Goal: Ask a question

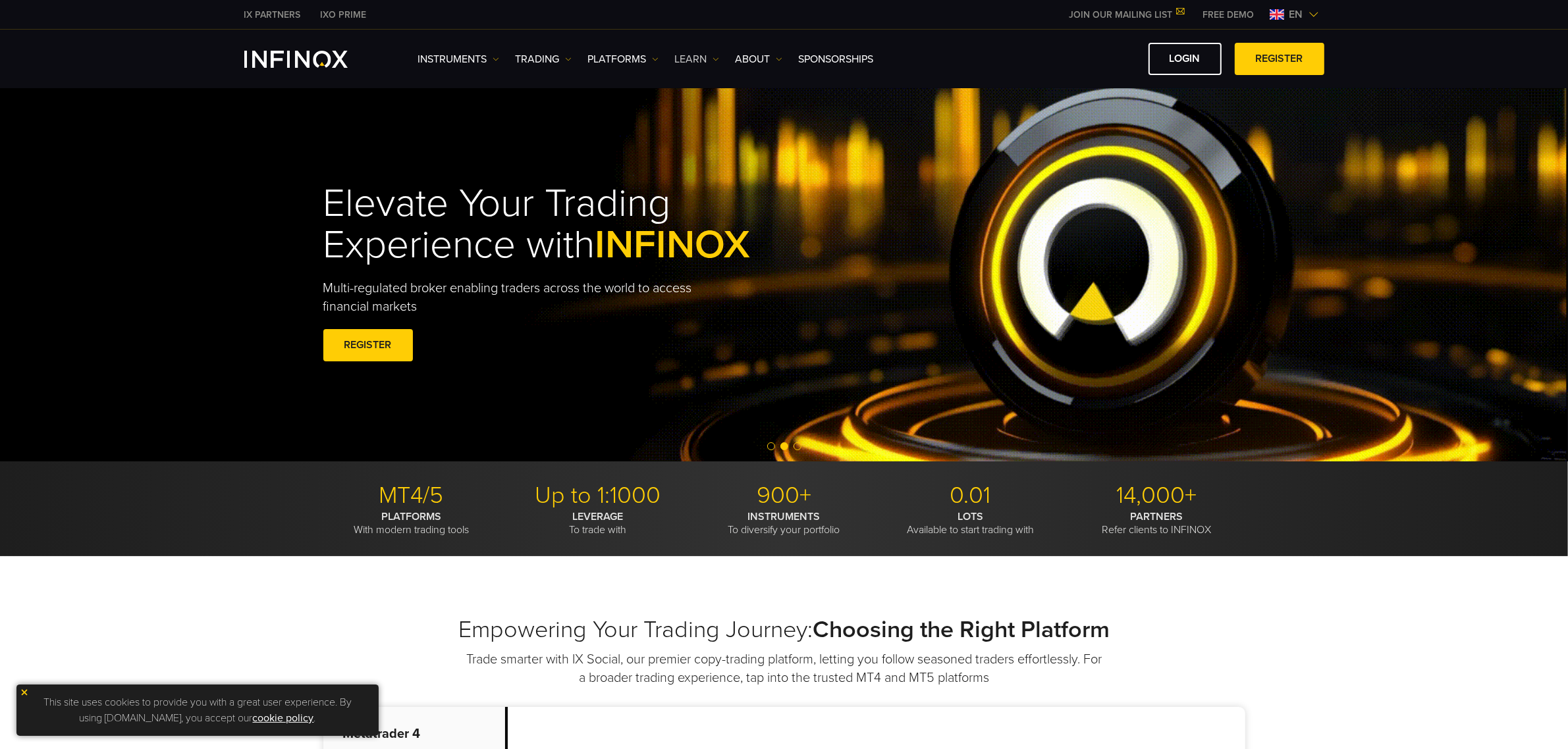
click at [687, 57] on link "Learn" at bounding box center [697, 59] width 44 height 16
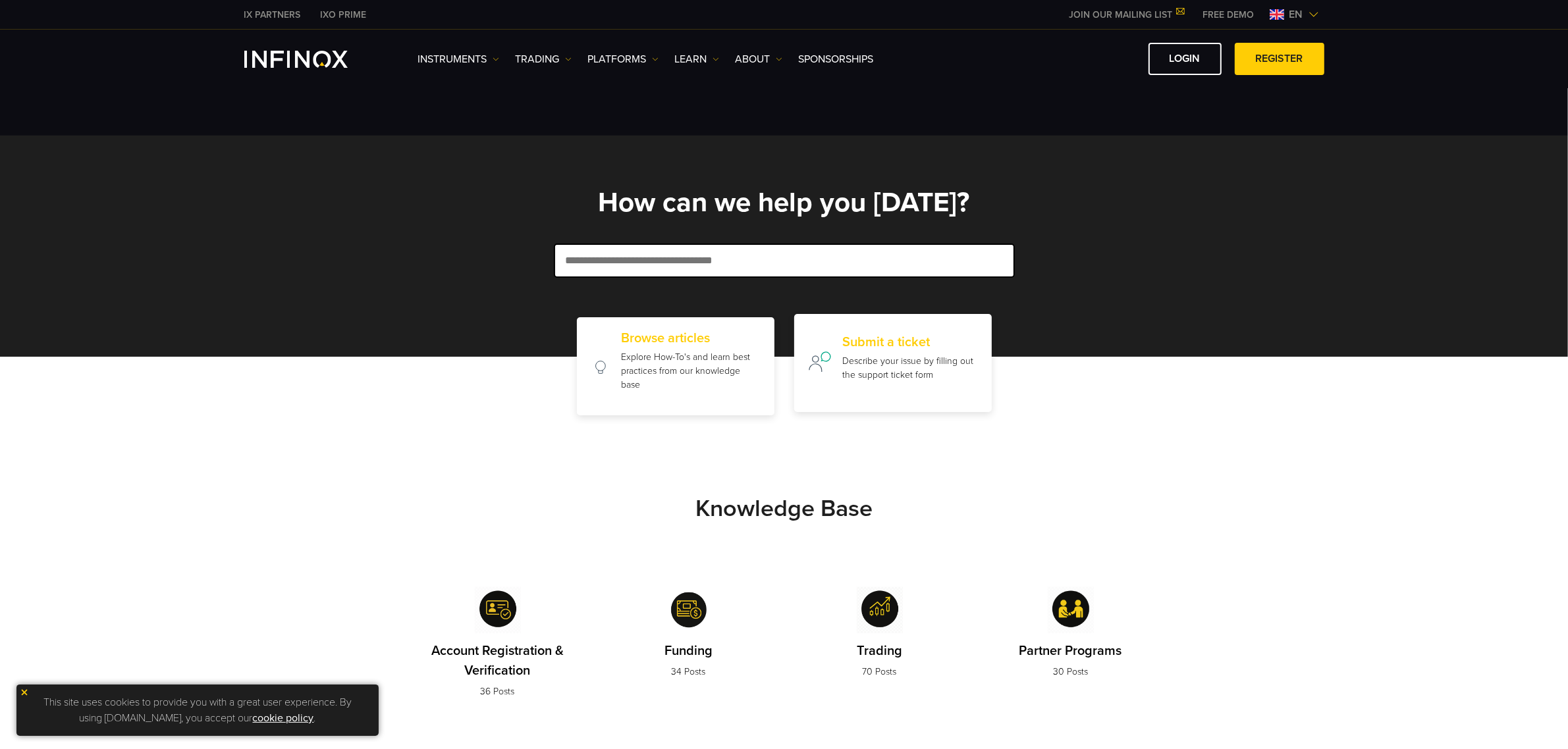
click at [890, 338] on h2 "Submit a ticket" at bounding box center [910, 342] width 136 height 16
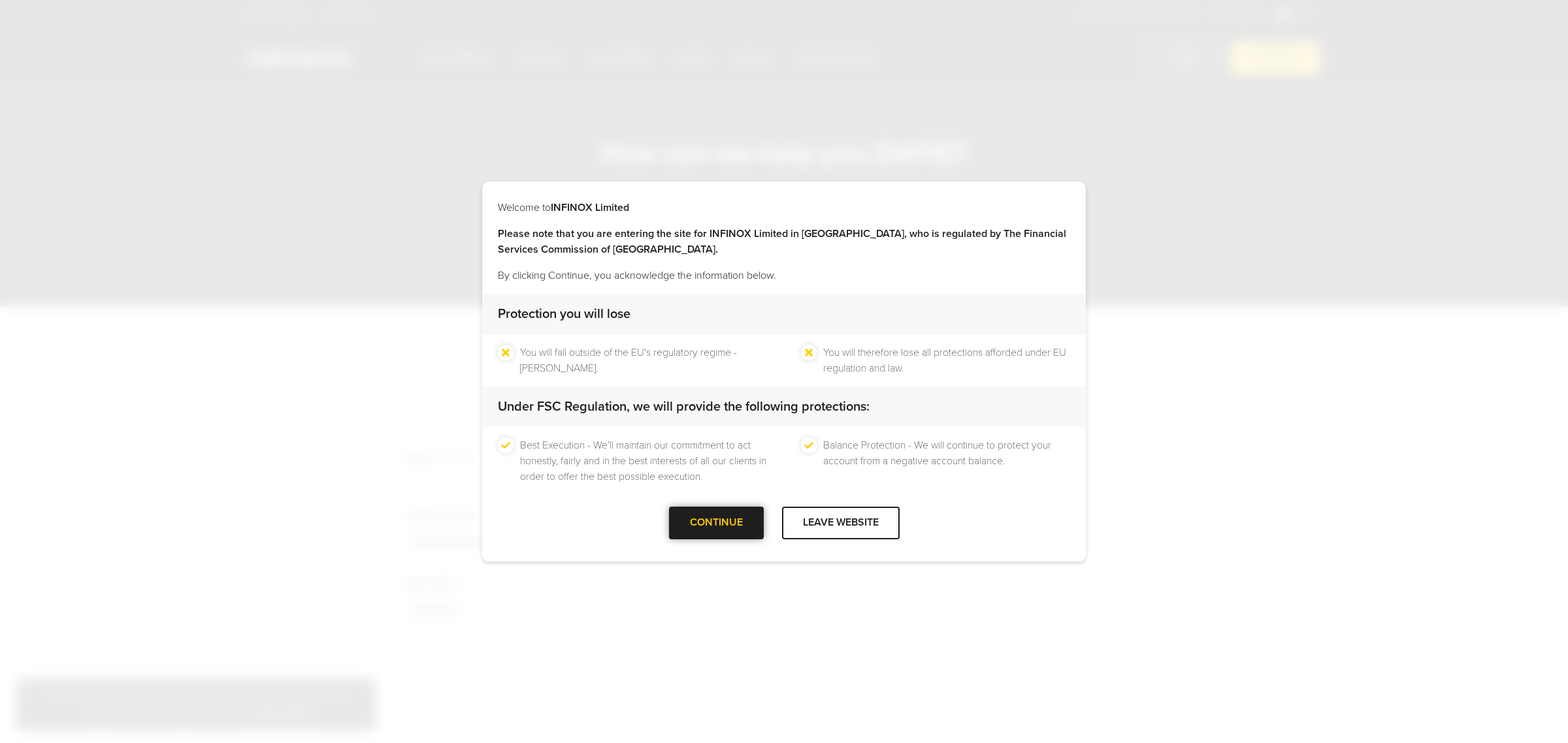
click at [720, 521] on div "CONTINUE" at bounding box center [716, 523] width 95 height 32
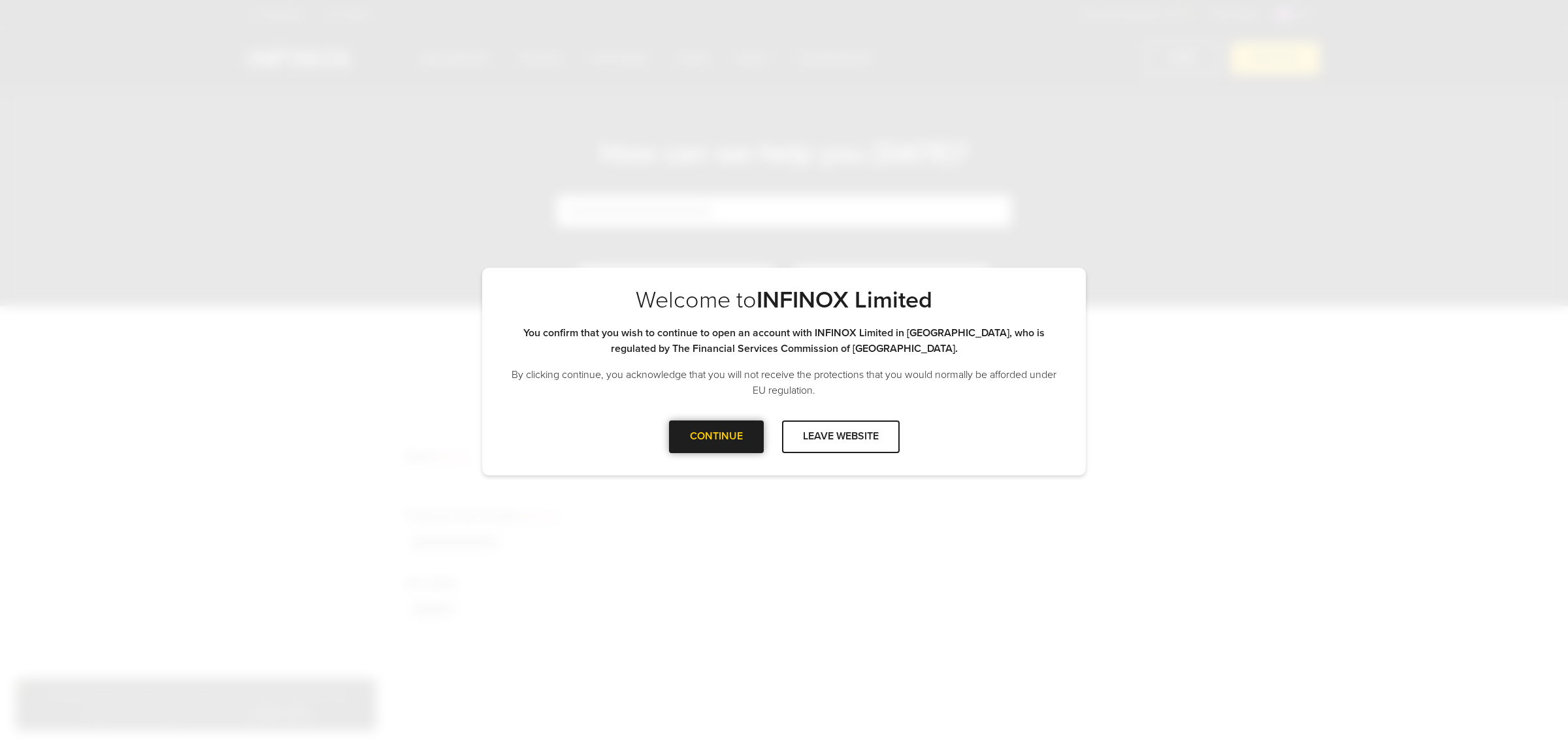
click at [720, 521] on div "Welcome to INFINOX Limited Please note that you are entering the site for INFIN…" at bounding box center [784, 371] width 1568 height 743
click at [723, 443] on div "CONTINUE" at bounding box center [716, 436] width 95 height 32
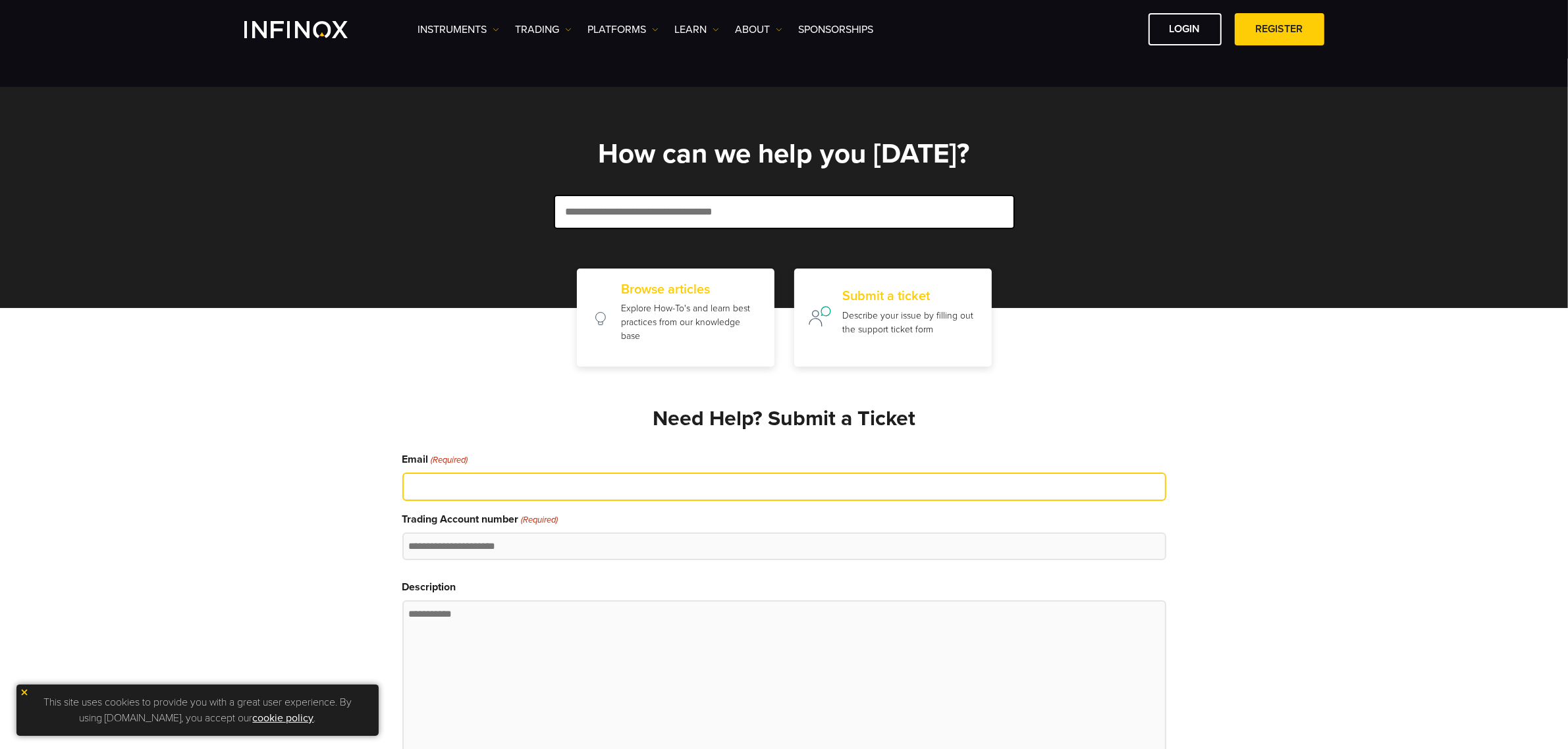
click at [717, 473] on input "Email (Required)" at bounding box center [784, 486] width 764 height 29
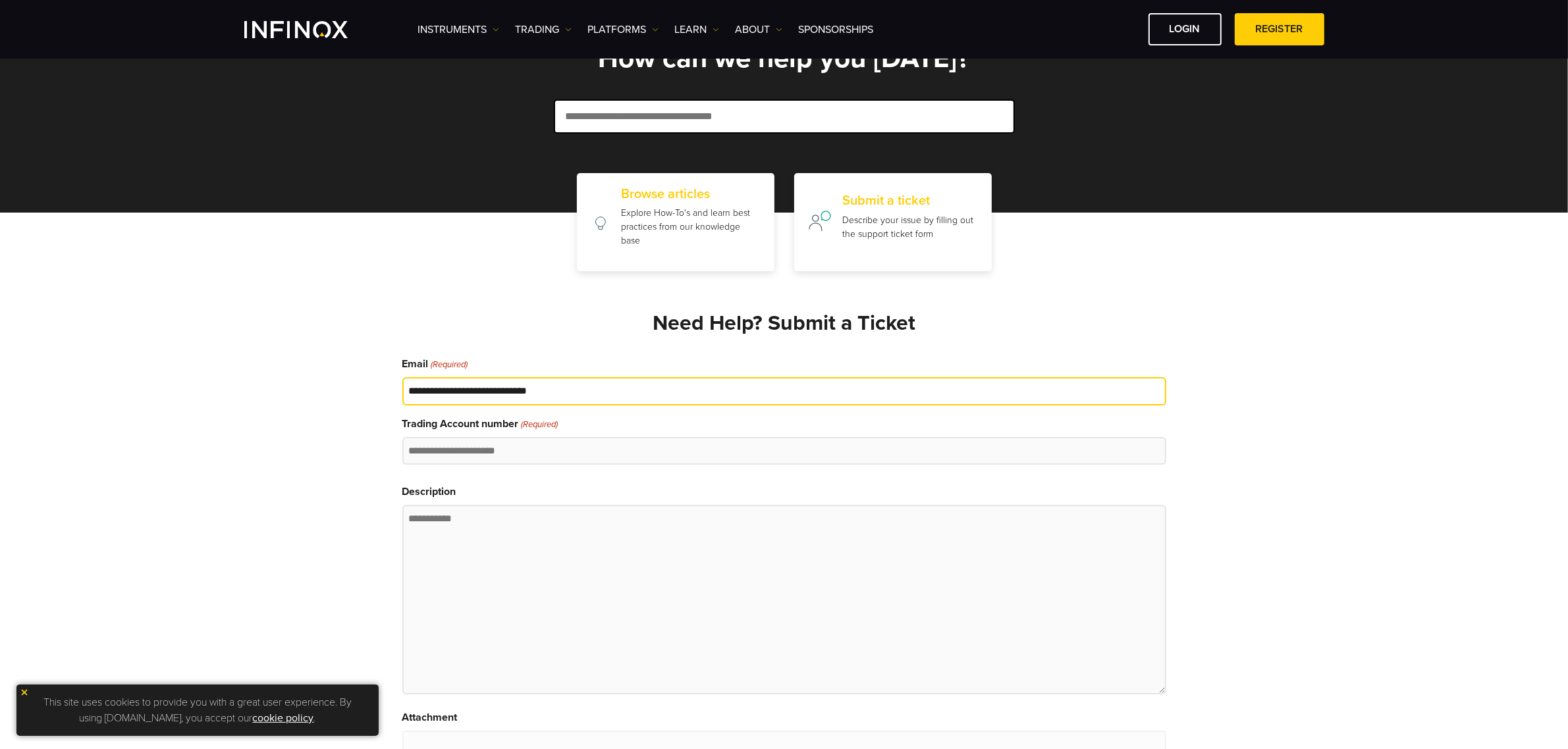
type input "**********"
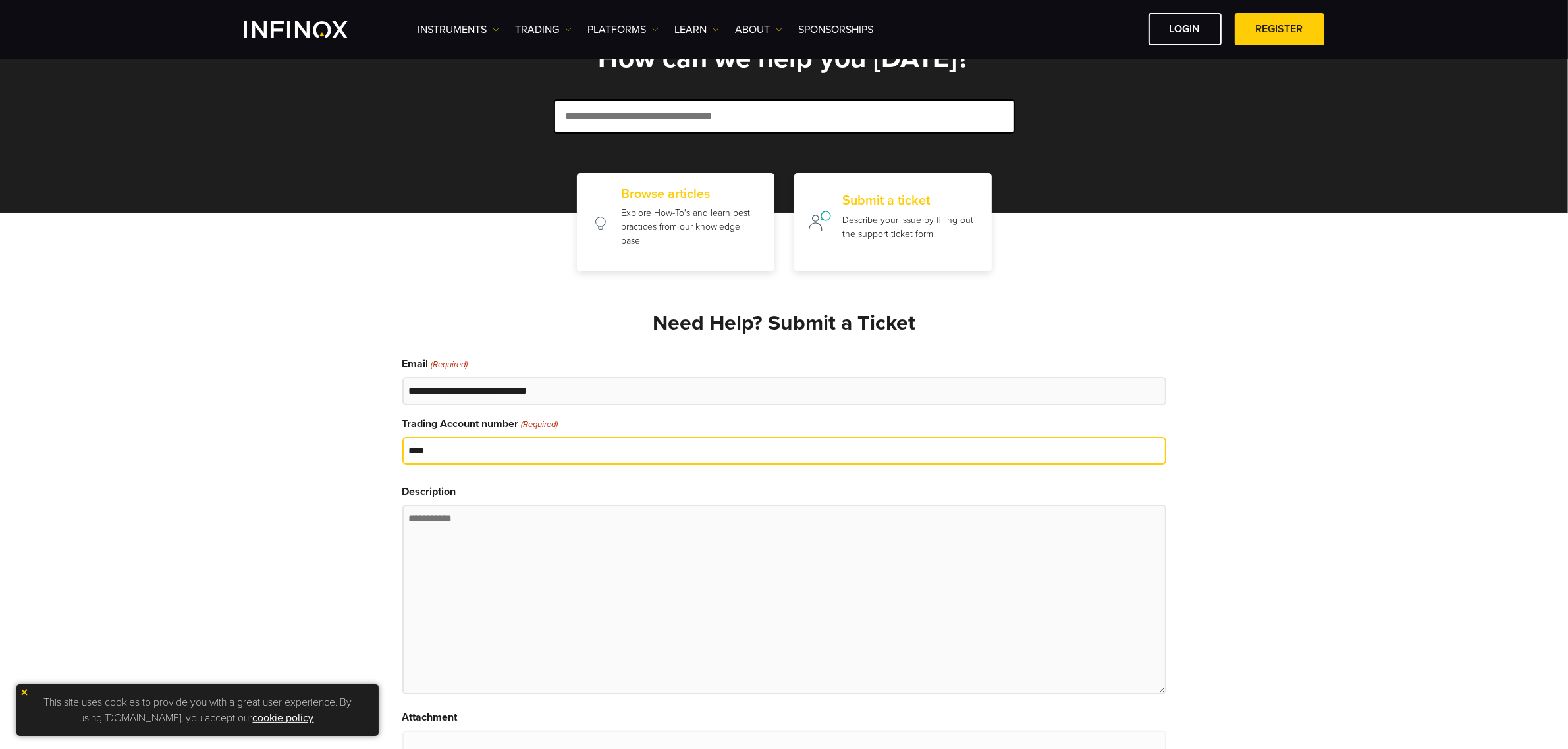
type input "****"
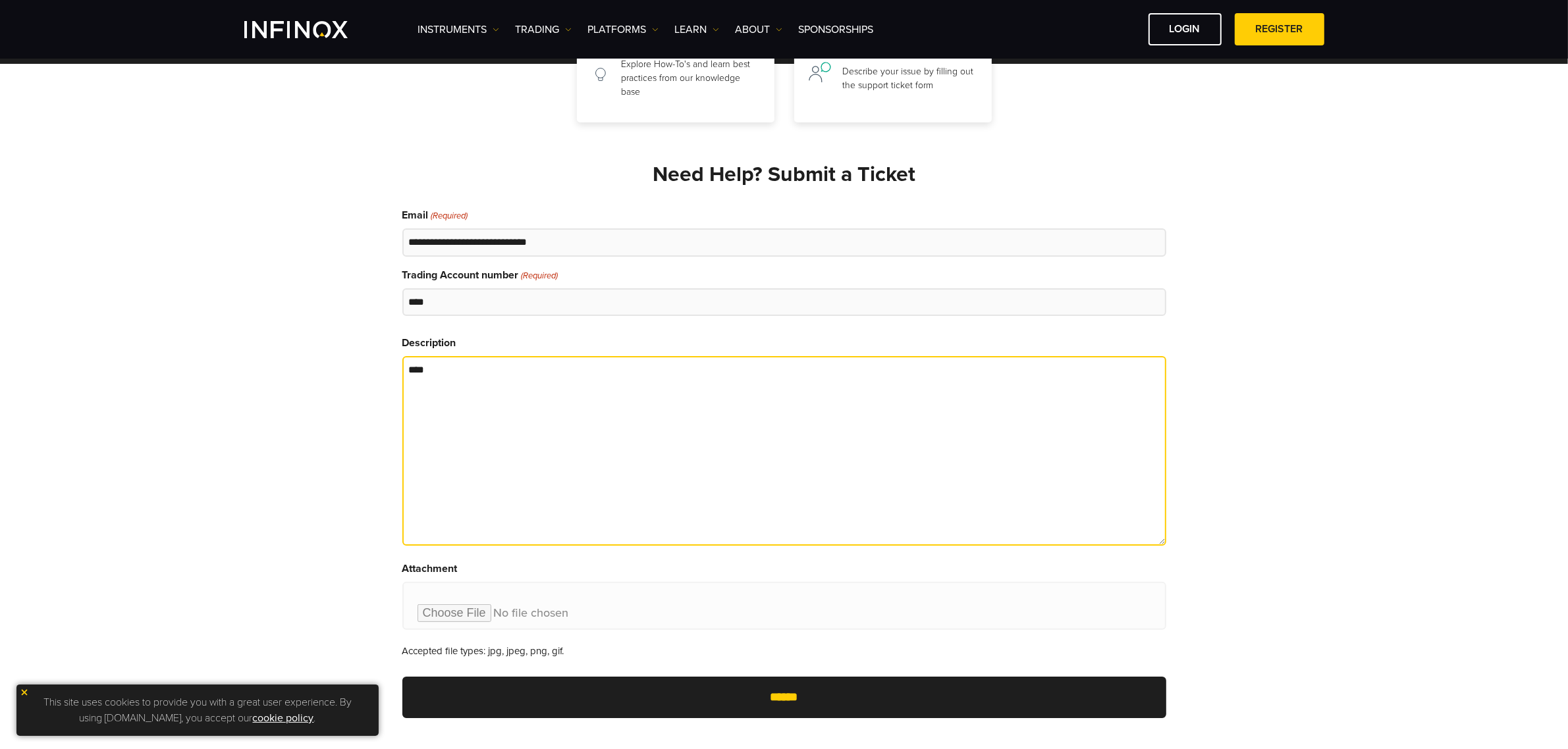
scroll to position [236, 0]
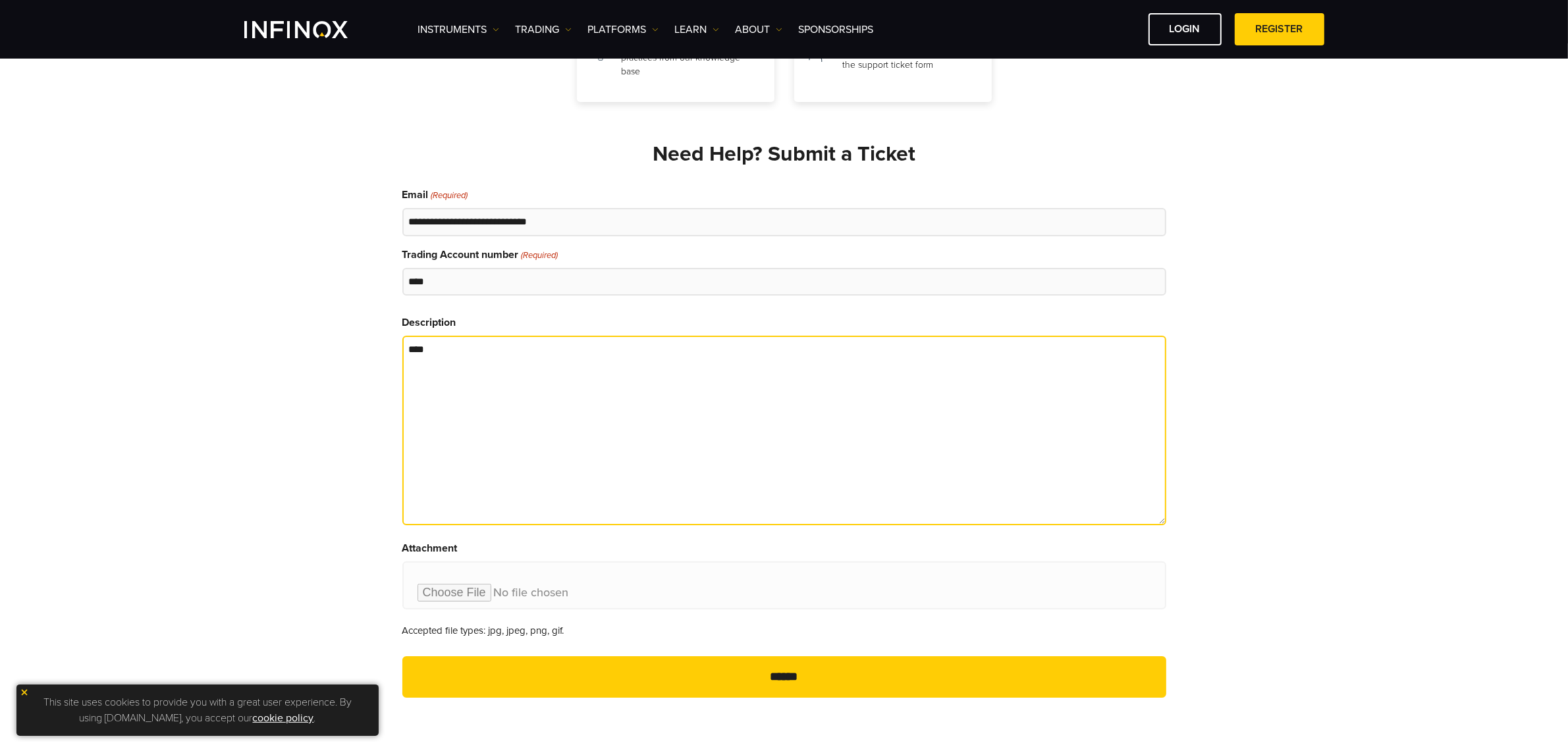
type textarea "****"
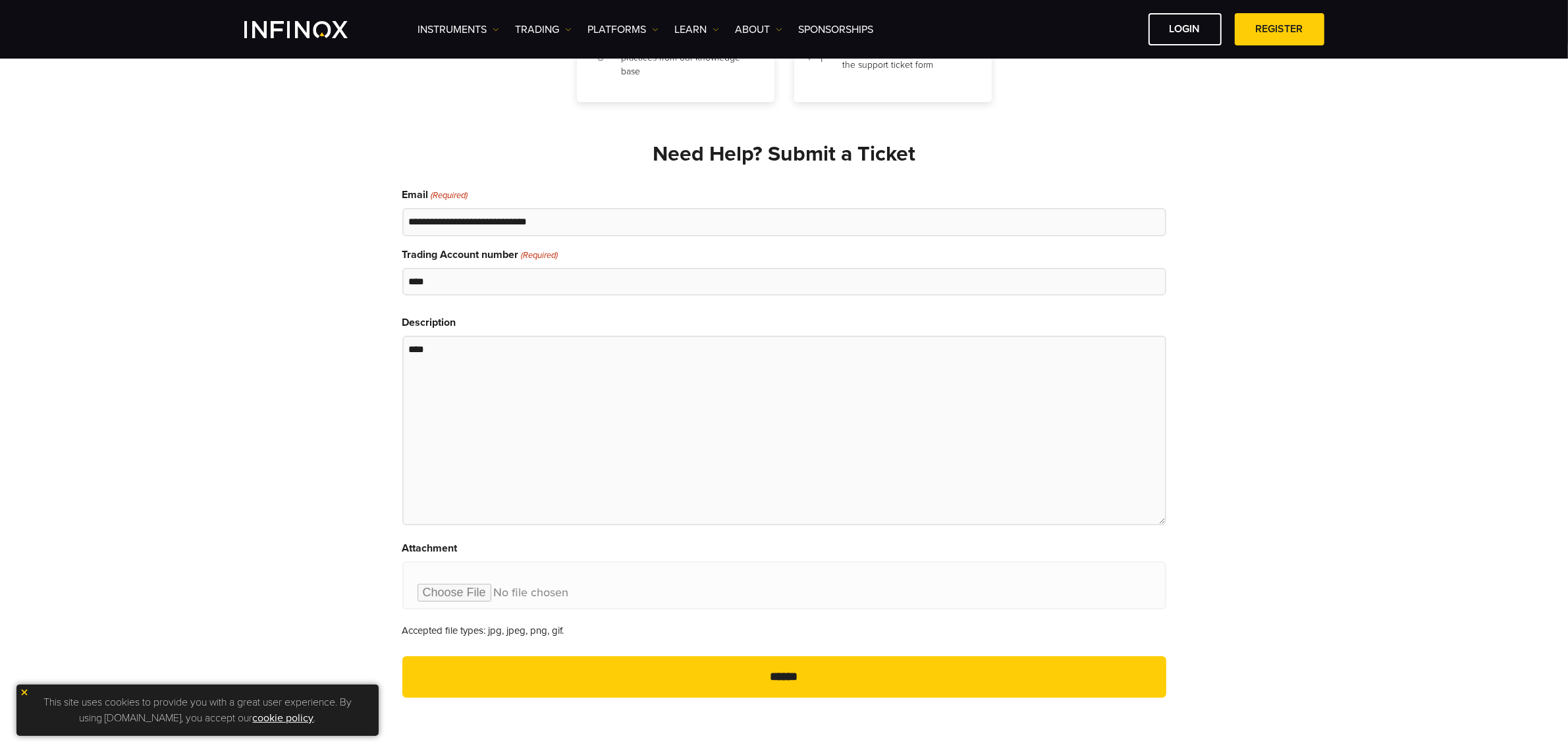
click at [757, 672] on input "******" at bounding box center [784, 677] width 764 height 41
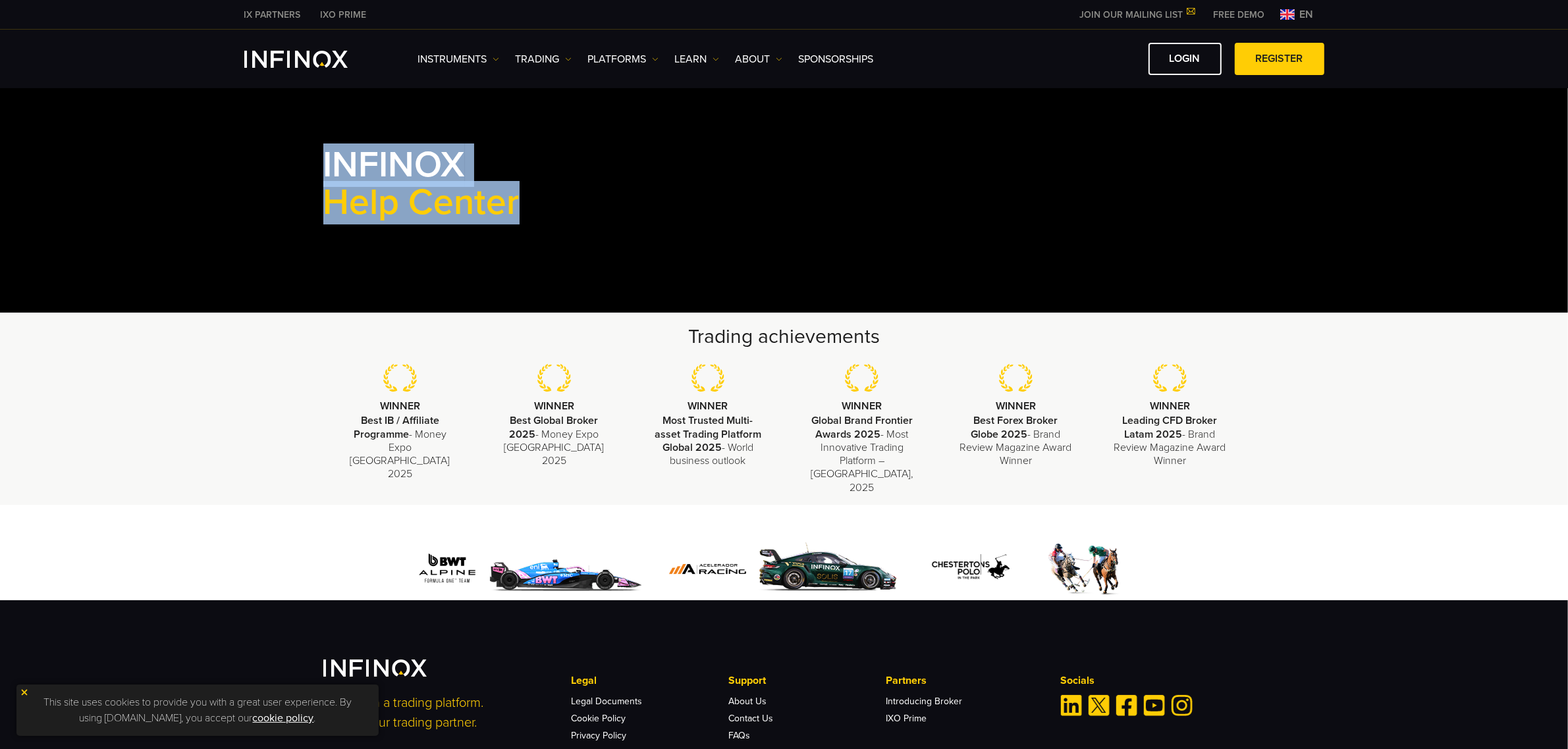
drag, startPoint x: 317, startPoint y: 156, endPoint x: 567, endPoint y: 219, distance: 257.8
click at [567, 219] on div "INFINOX Help Center" at bounding box center [785, 200] width 948 height 160
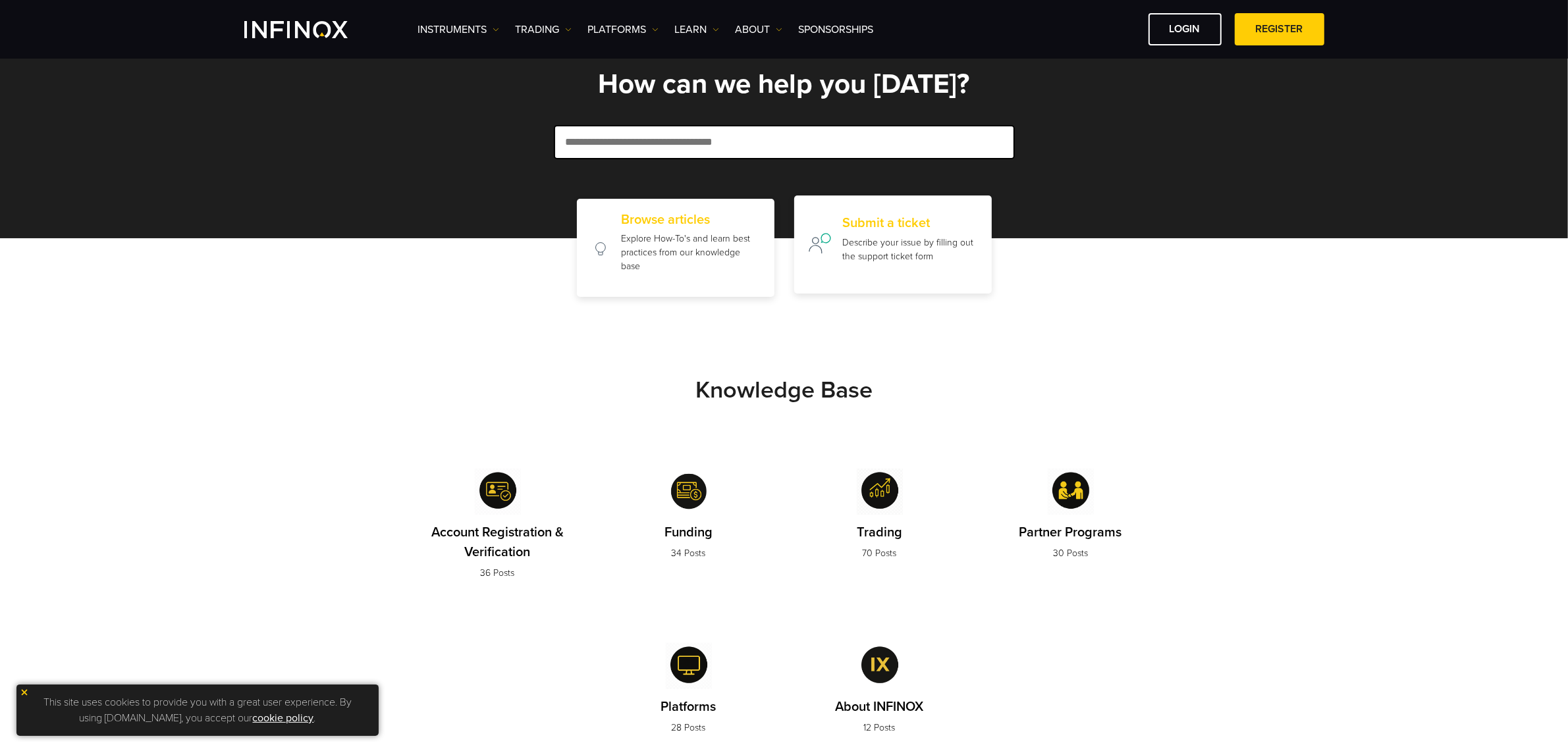
click at [910, 271] on div "Submit a ticket Describe your issue by filling out the support ticket form" at bounding box center [910, 244] width 136 height 58
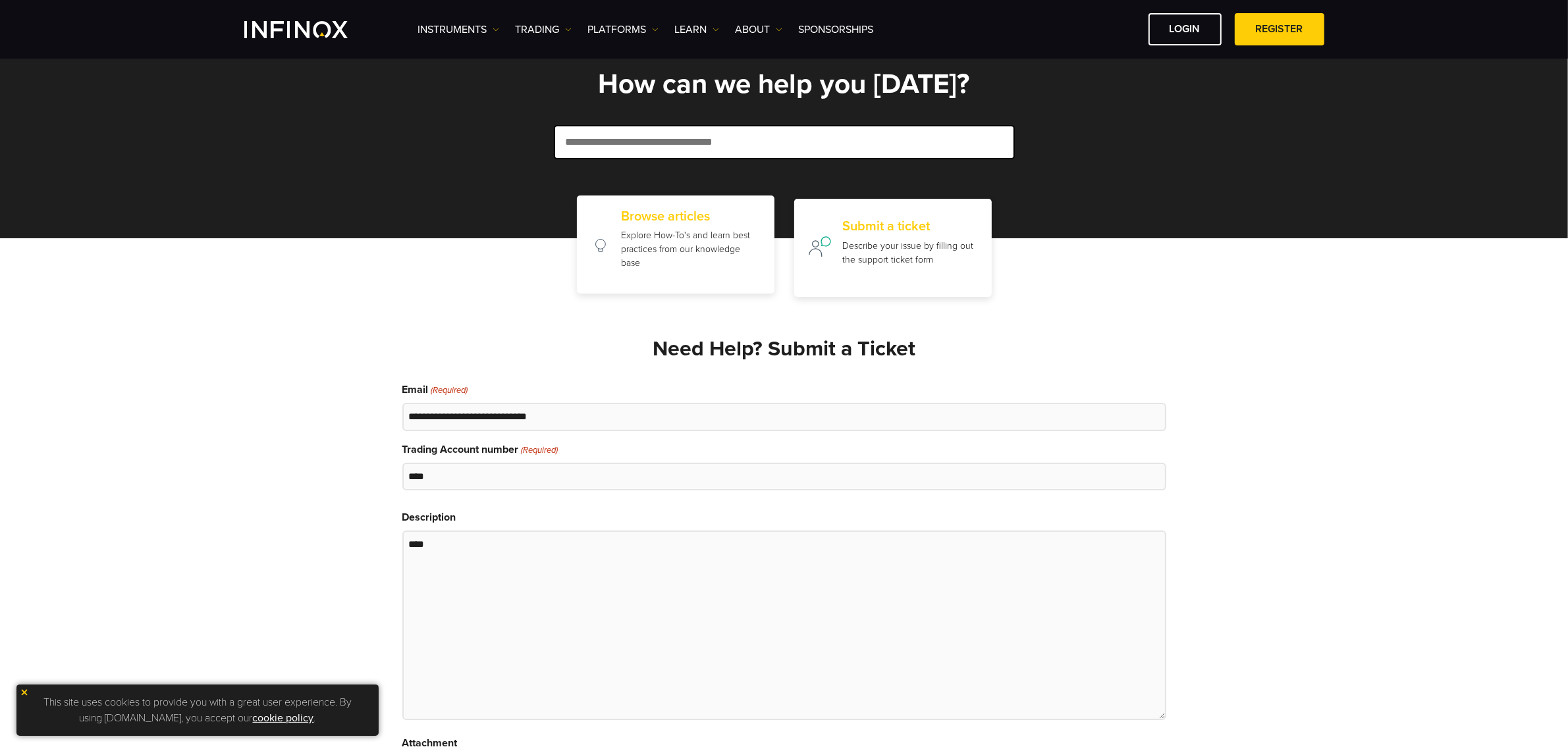
click at [716, 235] on p "Explore How-To's and learn best practices from our knowledge base" at bounding box center [691, 249] width 140 height 41
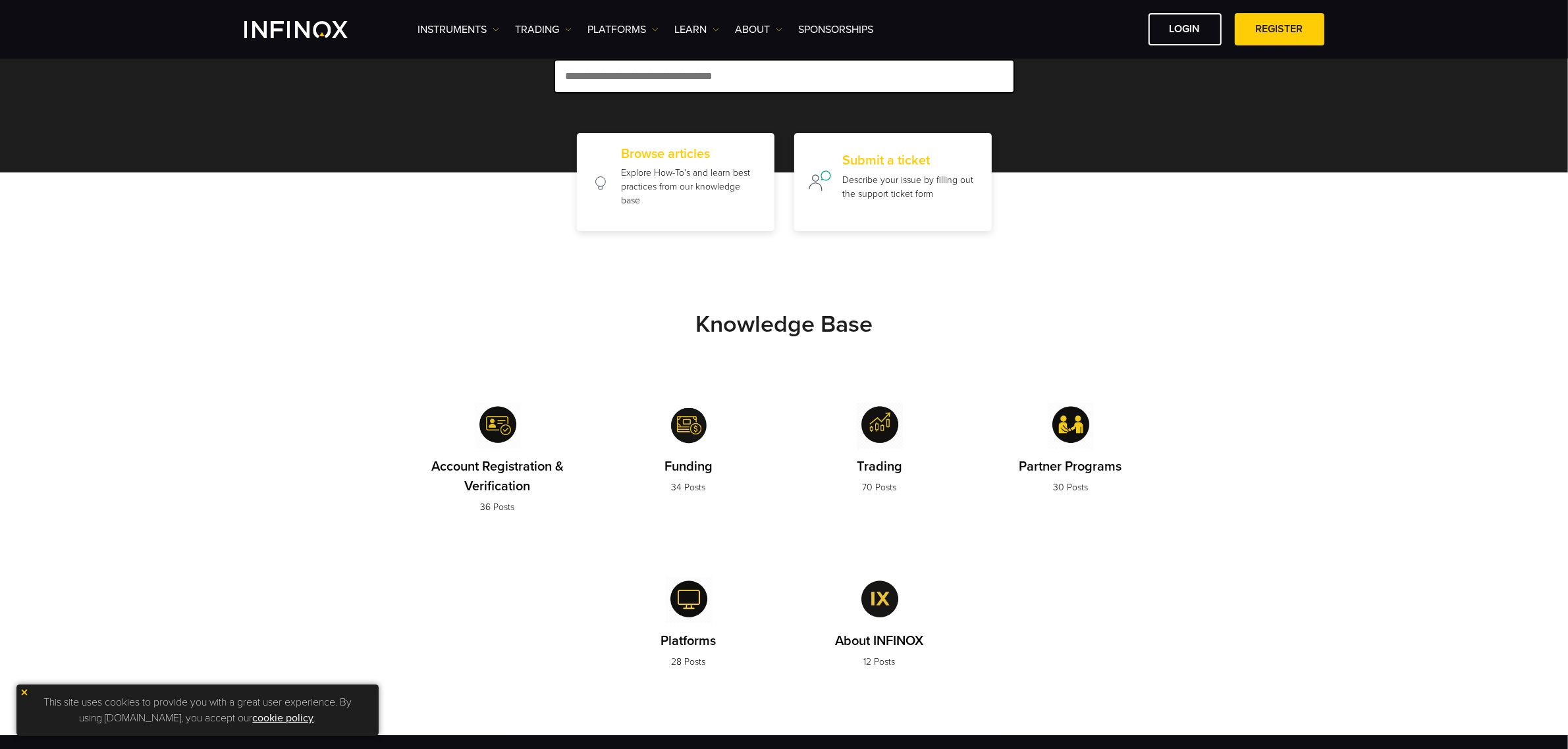
scroll to position [126, 0]
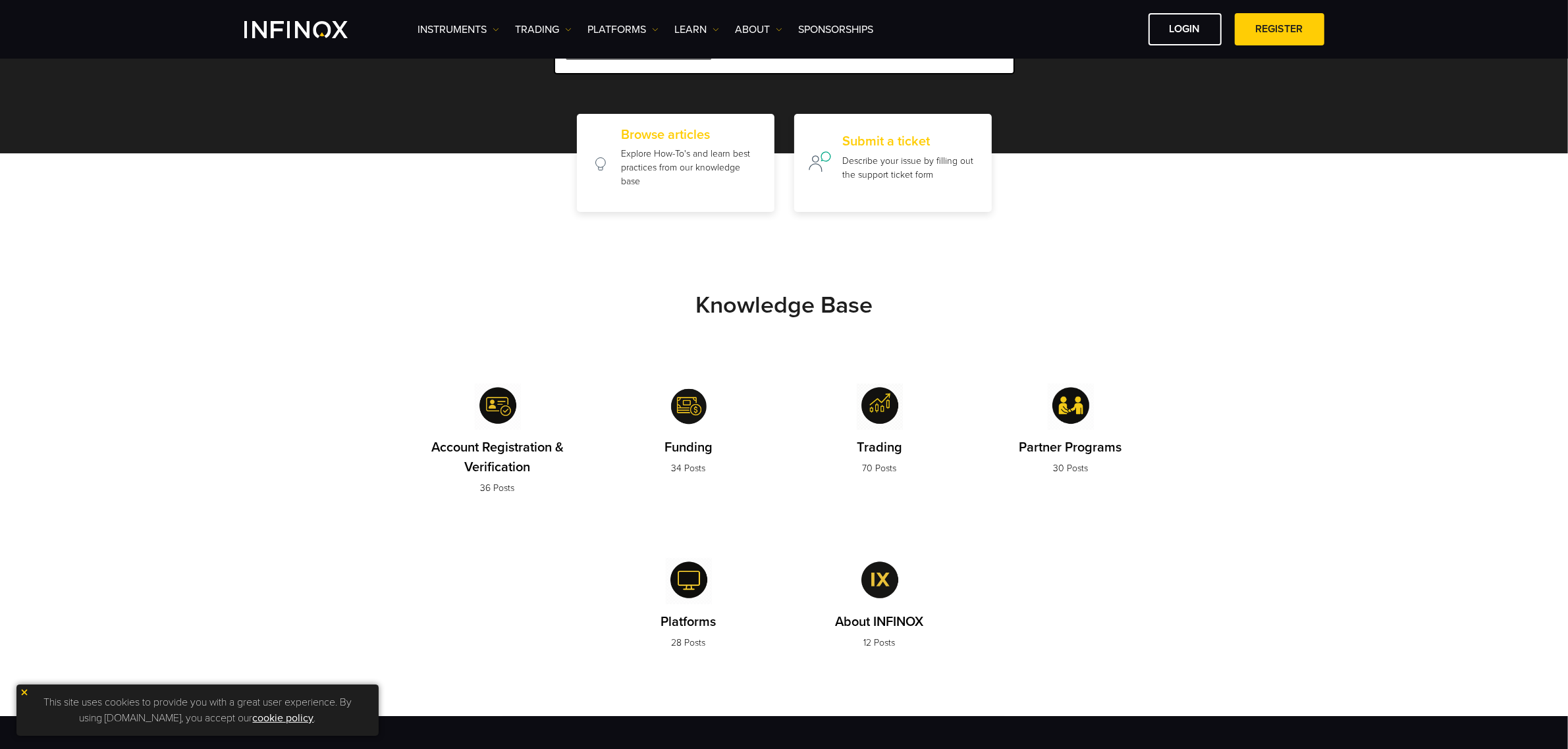
click at [864, 589] on img at bounding box center [880, 581] width 46 height 46
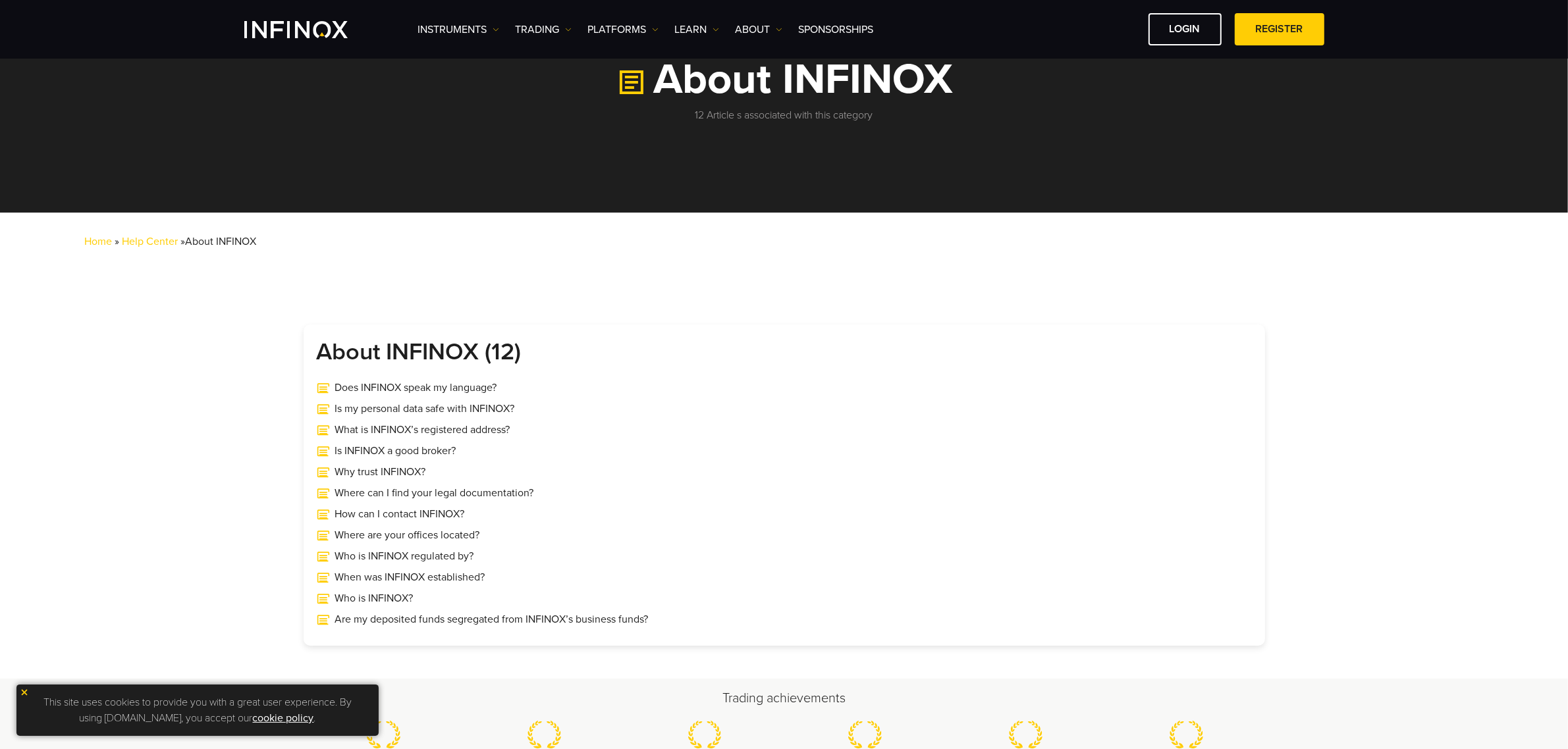
scroll to position [64, 0]
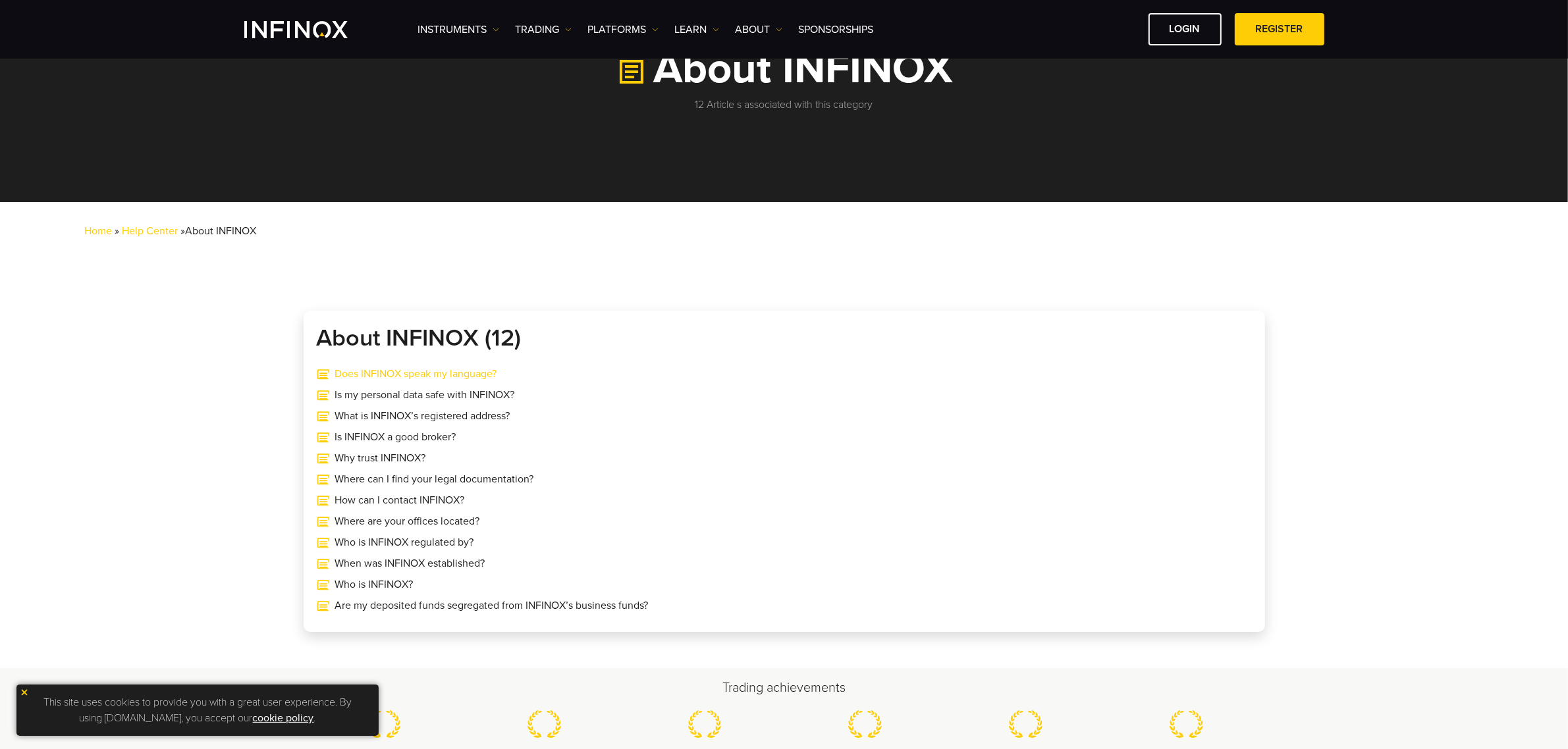
click at [379, 370] on link "Does INFINOX speak my language?" at bounding box center [784, 374] width 935 height 16
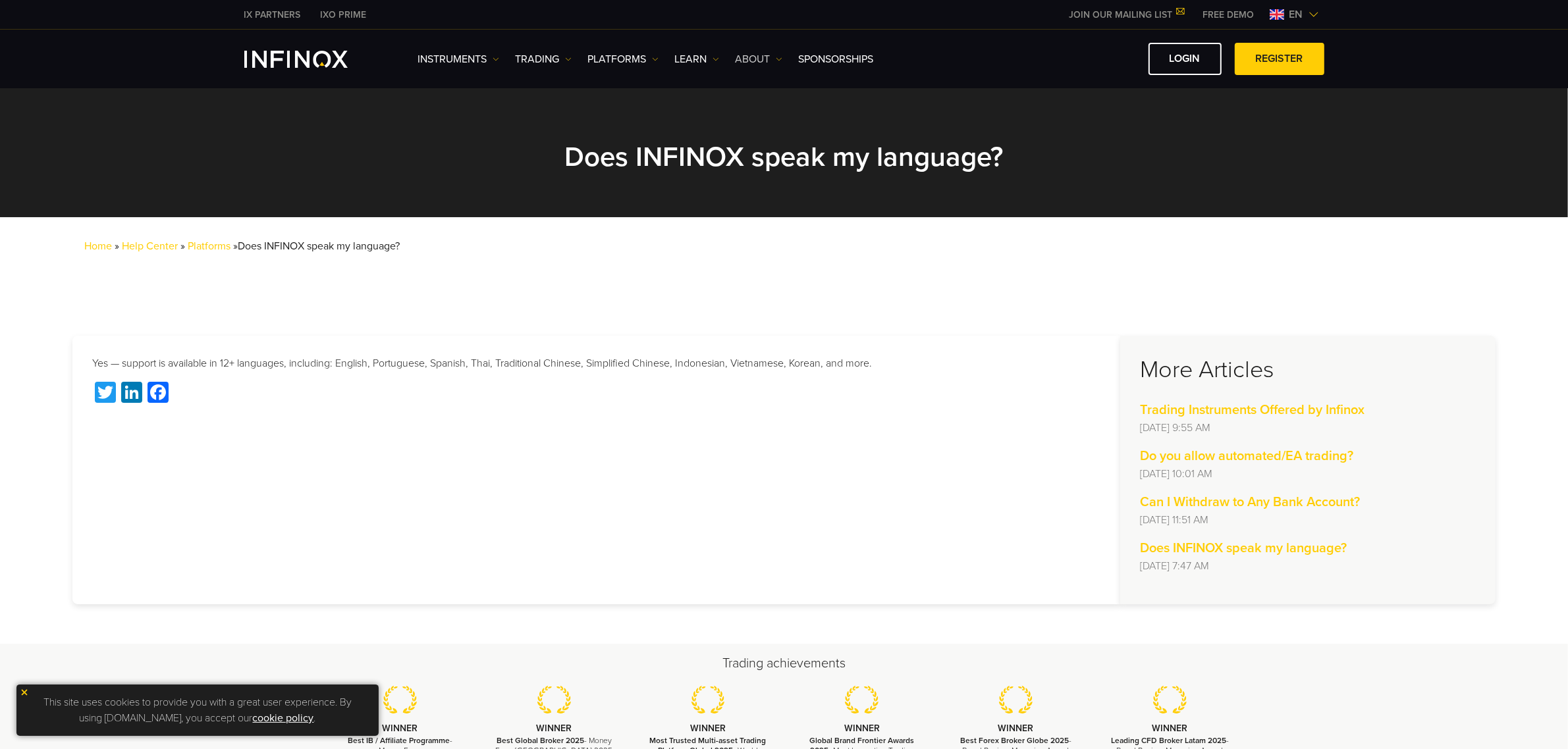
click at [765, 51] on link "ABOUT" at bounding box center [759, 59] width 47 height 16
click at [771, 116] on link "FAQs" at bounding box center [783, 129] width 96 height 29
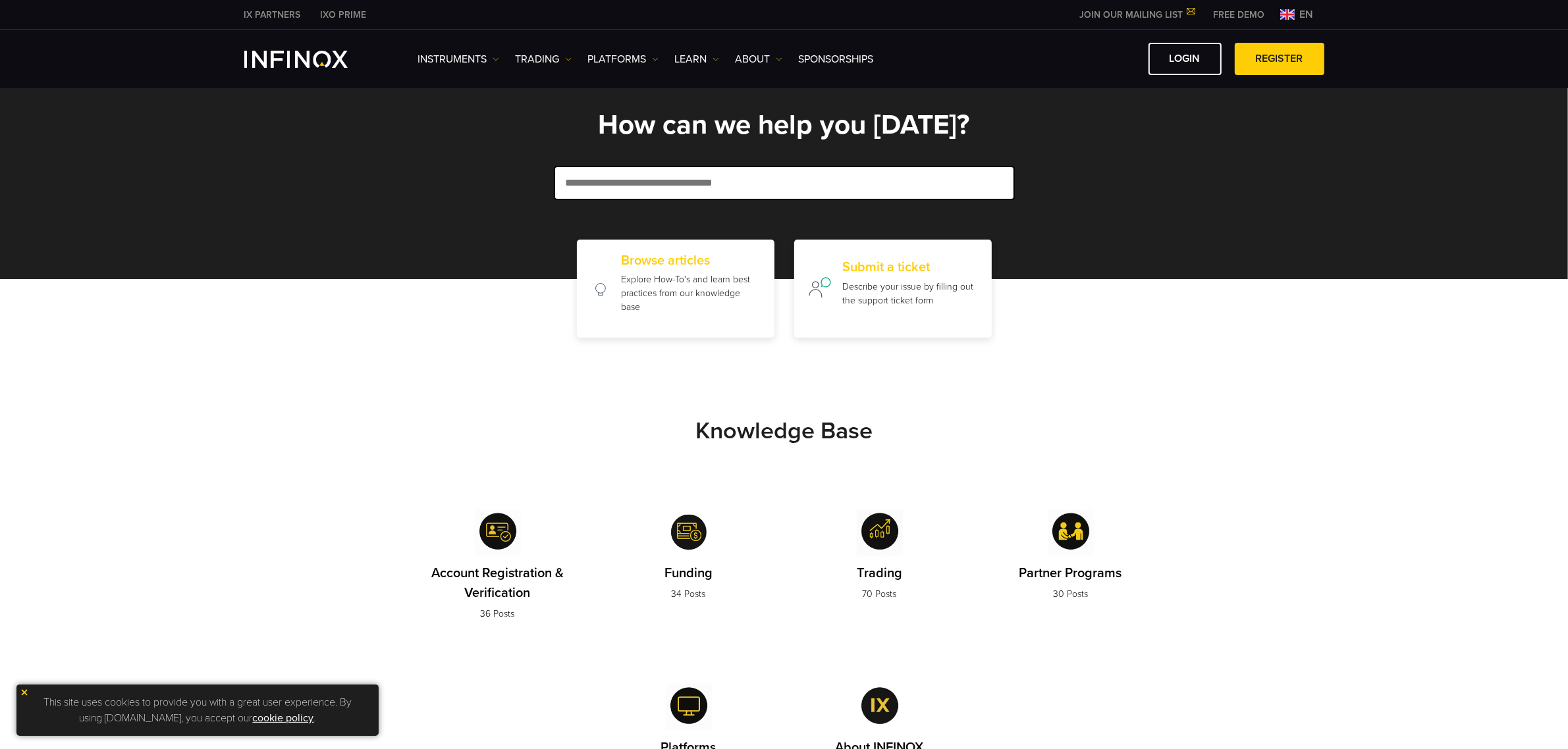
click at [1309, 7] on span "en" at bounding box center [1307, 15] width 25 height 16
click at [1307, 14] on span "en" at bounding box center [1307, 15] width 25 height 16
